Goal: Task Accomplishment & Management: Manage account settings

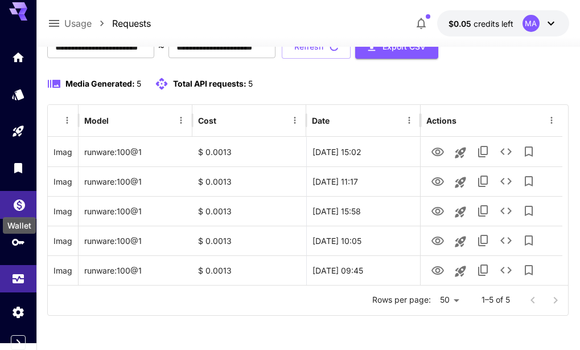
click at [23, 202] on icon "Wallet" at bounding box center [19, 201] width 11 height 11
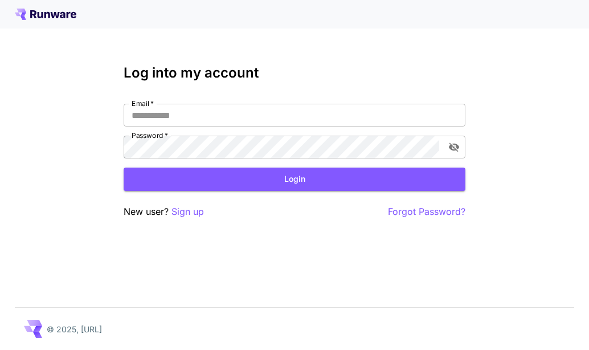
type input "**********"
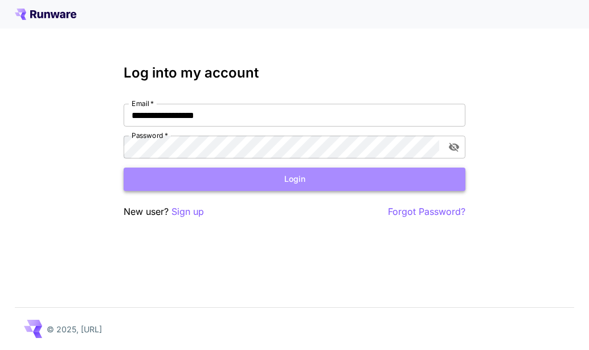
click at [214, 182] on button "Login" at bounding box center [295, 178] width 342 height 23
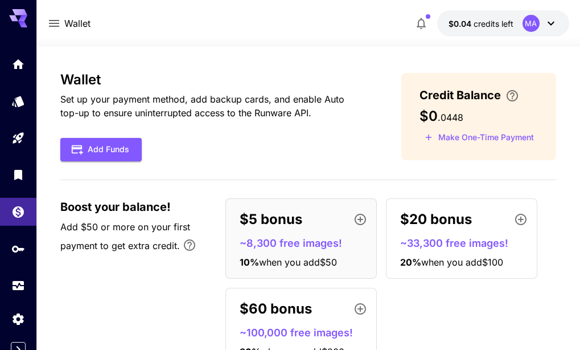
scroll to position [52, 0]
